Goal: Check status: Check status

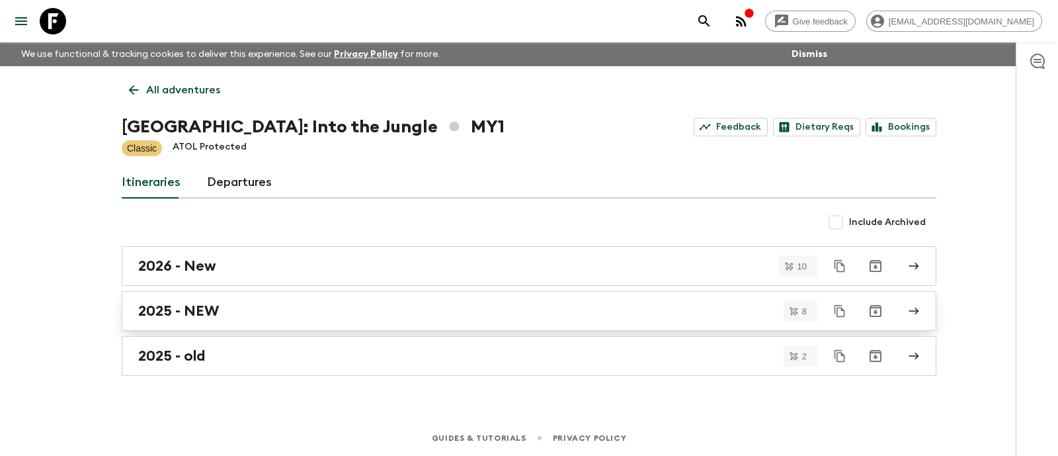
click at [214, 309] on h2 "2025 - NEW" at bounding box center [178, 310] width 81 height 17
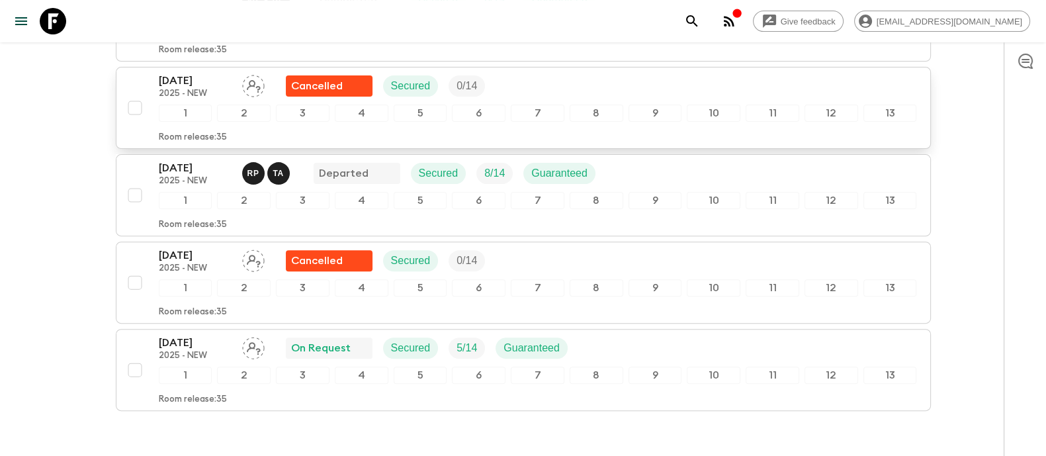
scroll to position [578, 0]
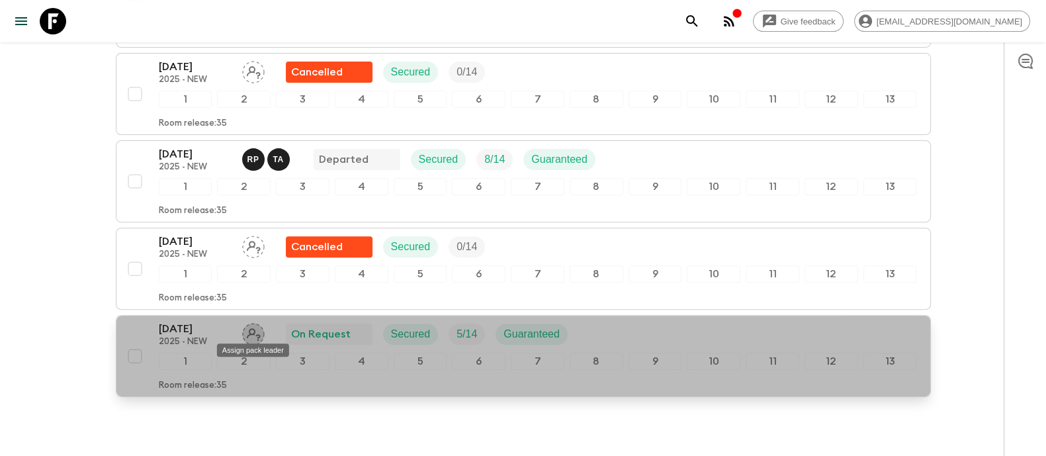
click at [255, 329] on icon "Assign pack leader" at bounding box center [253, 334] width 22 height 22
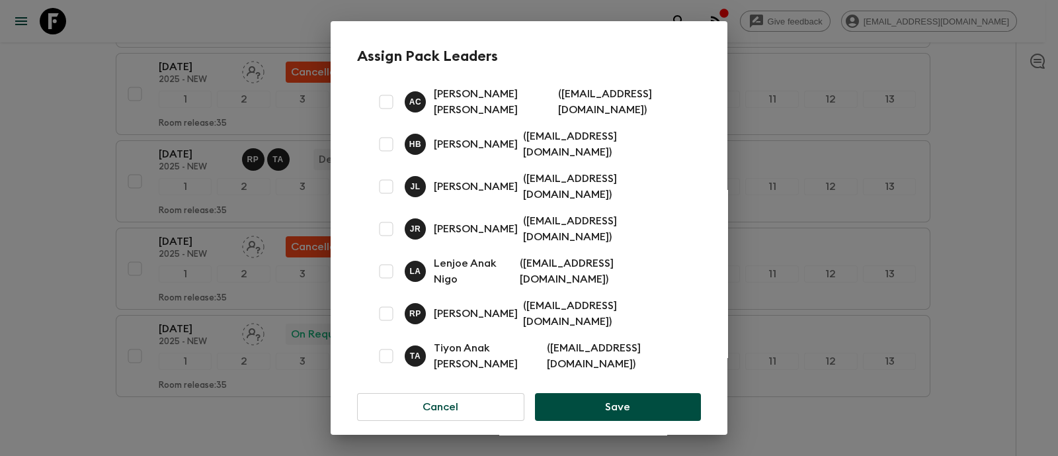
click at [384, 228] on input "checkbox" at bounding box center [386, 229] width 26 height 26
checkbox input "true"
click at [388, 300] on input "checkbox" at bounding box center [386, 313] width 26 height 26
checkbox input "true"
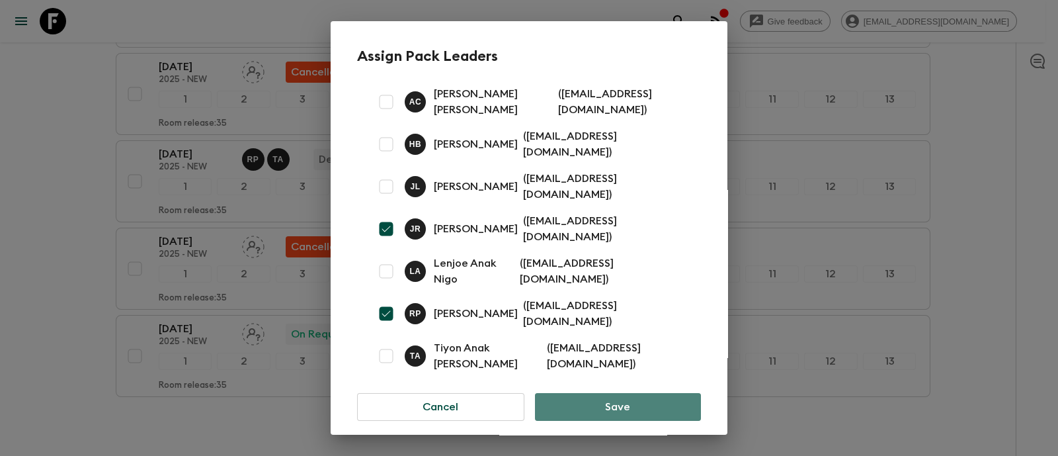
click at [579, 393] on button "Save" at bounding box center [618, 407] width 166 height 28
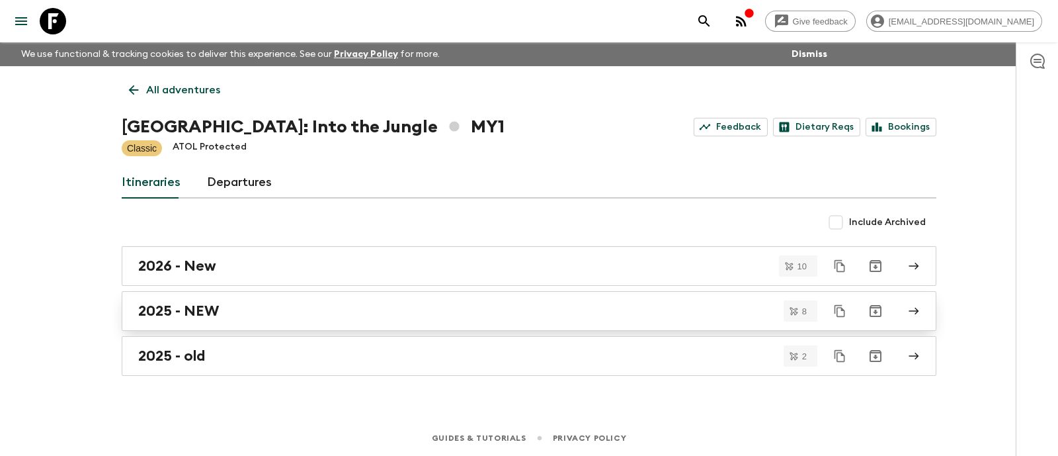
click at [161, 314] on h2 "2025 - NEW" at bounding box center [178, 310] width 81 height 17
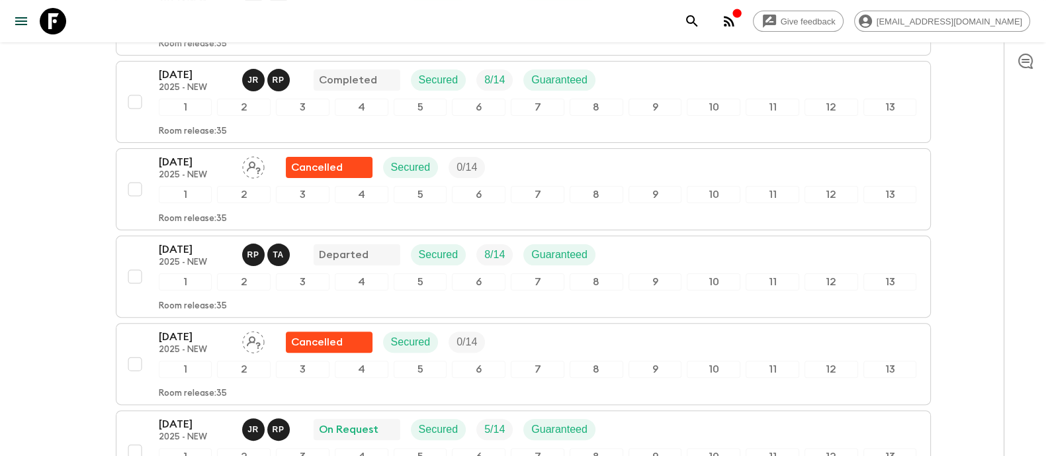
scroll to position [565, 0]
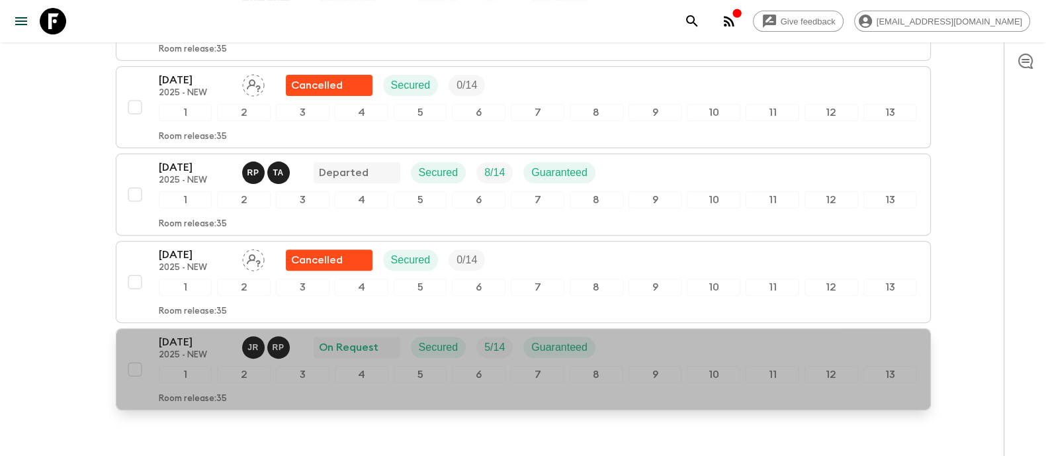
click at [206, 342] on p "[DATE]" at bounding box center [195, 342] width 73 height 16
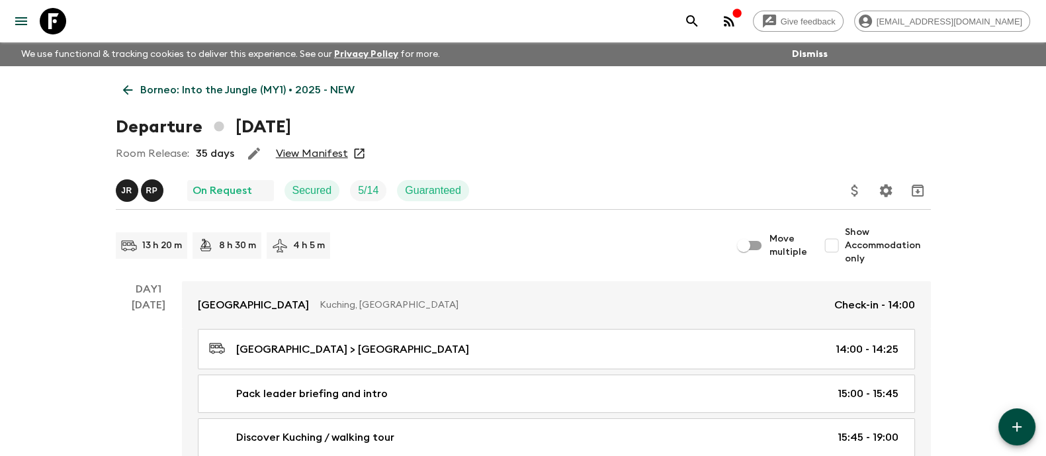
click at [310, 152] on link "View Manifest" at bounding box center [312, 153] width 72 height 13
click at [327, 149] on link "View Manifest" at bounding box center [312, 153] width 72 height 13
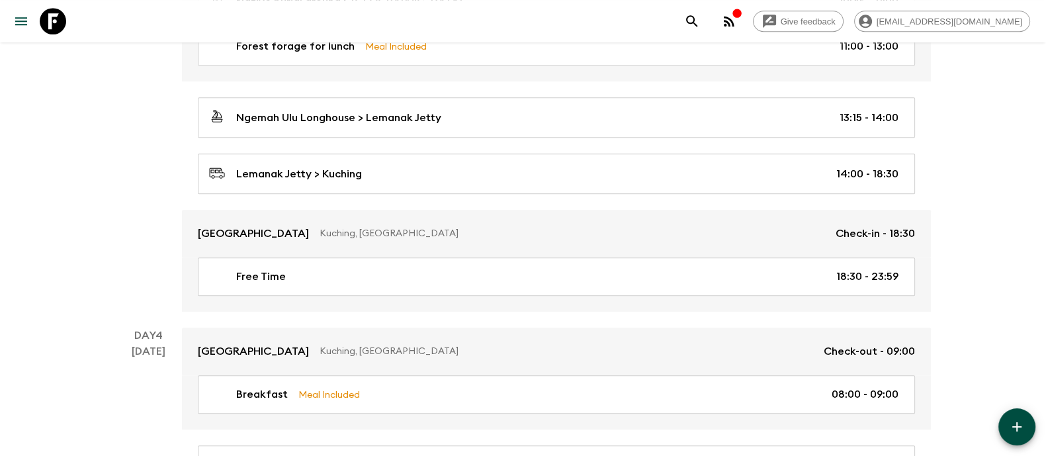
scroll to position [1406, 0]
